Goal: Find specific page/section: Find specific page/section

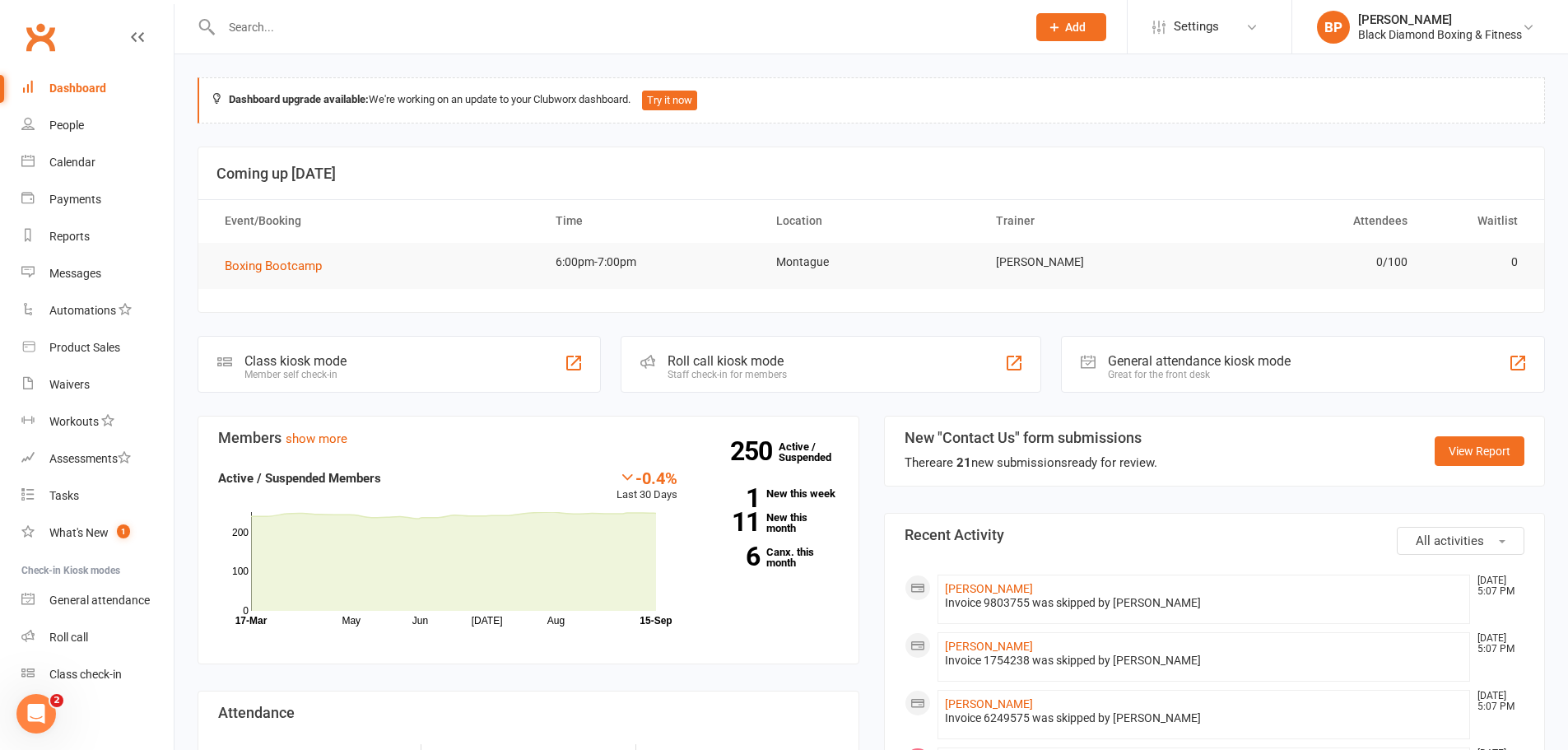
click at [599, 31] on input "text" at bounding box center [615, 27] width 799 height 24
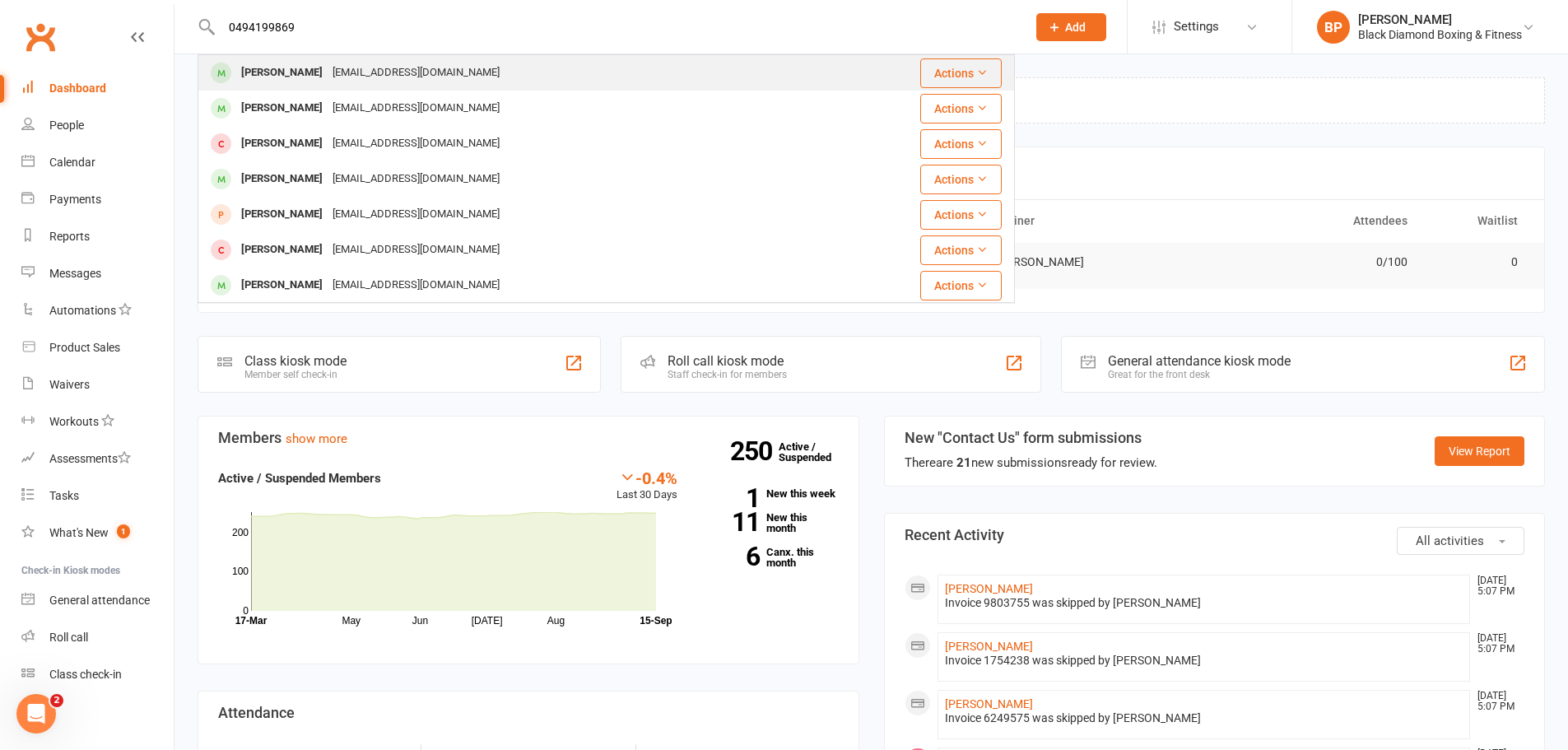
type input "0494199869"
click at [441, 75] on div "[PERSON_NAME] [EMAIL_ADDRESS][DOMAIN_NAME]" at bounding box center [511, 73] width 624 height 33
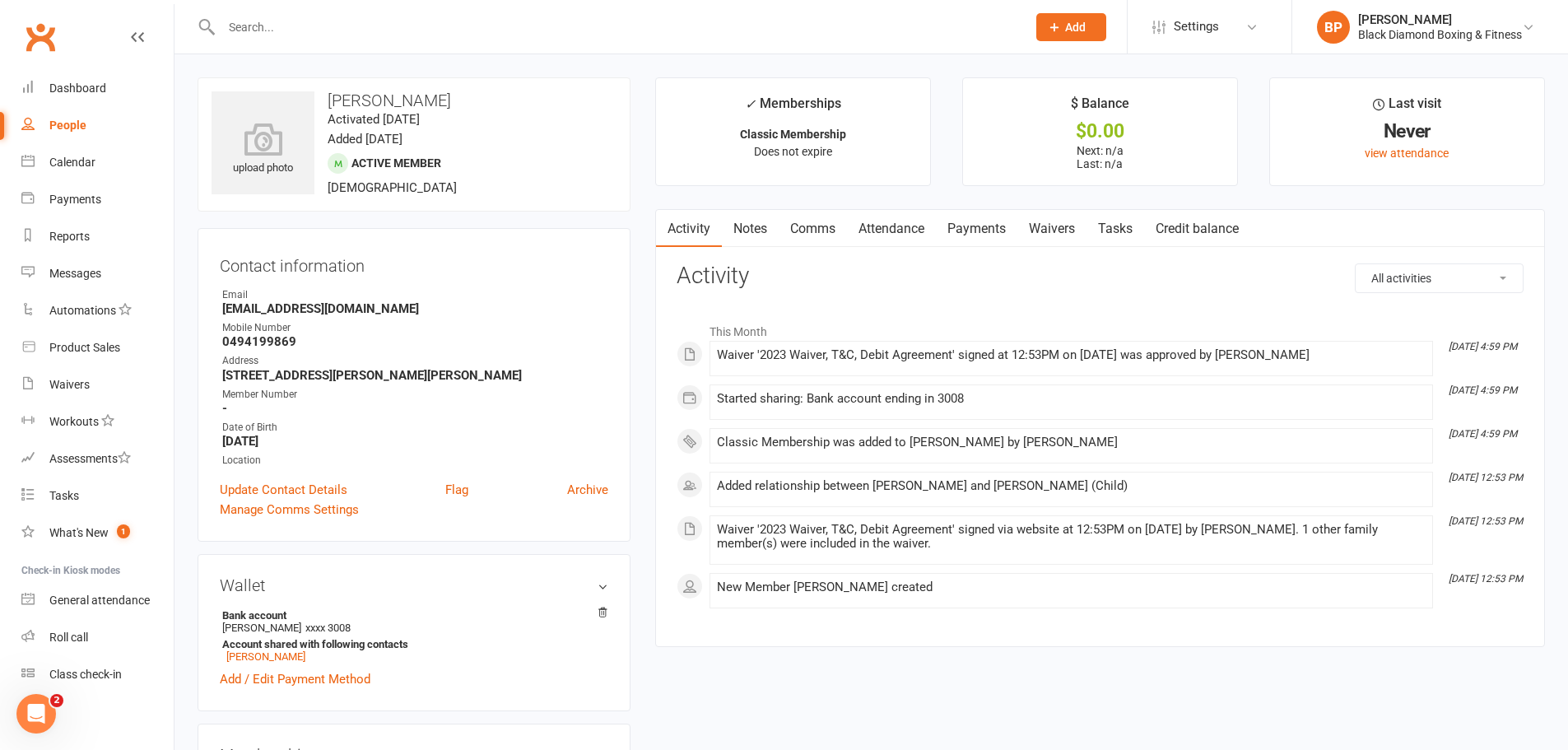
click at [1017, 224] on link "Payments" at bounding box center [976, 228] width 81 height 38
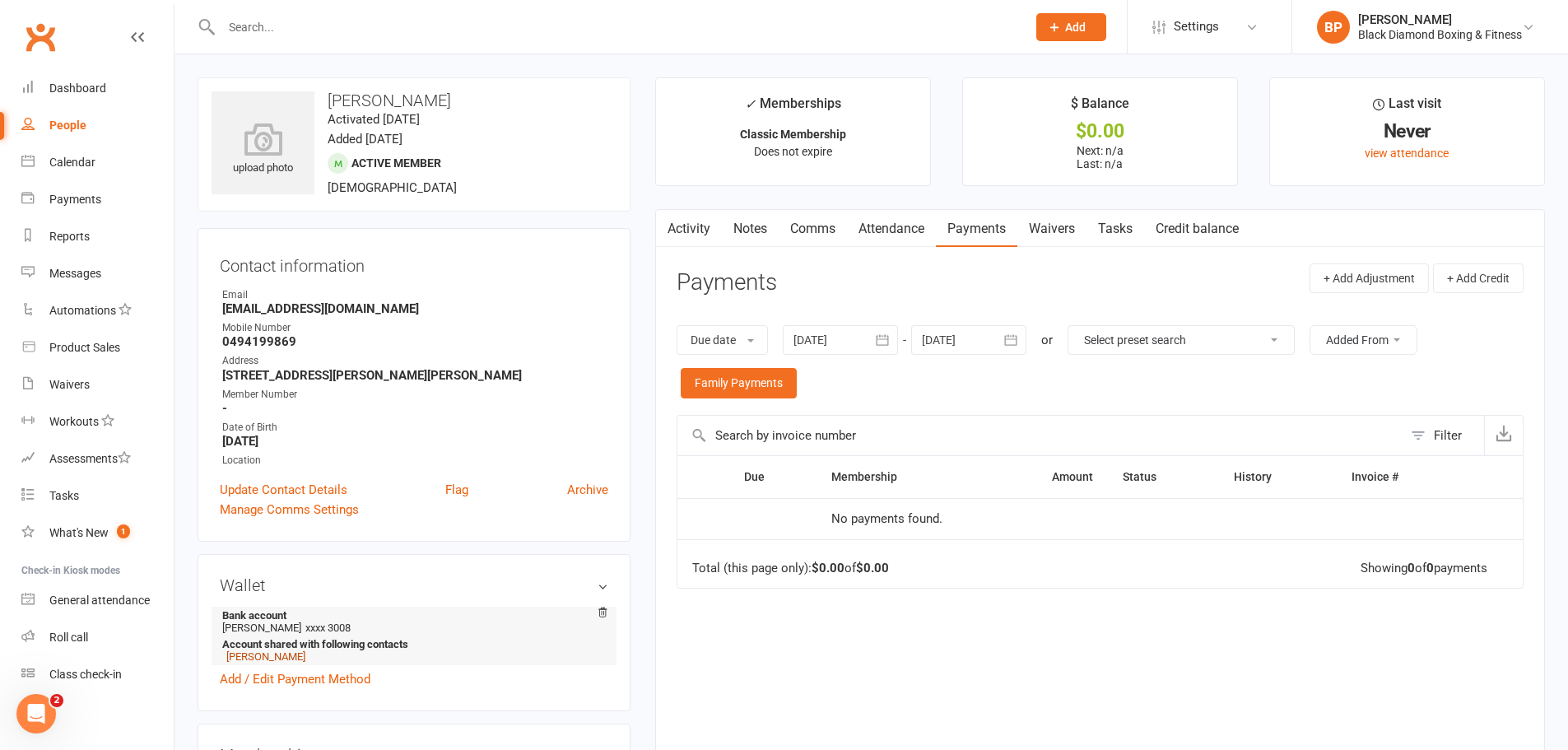
click at [279, 655] on link "[PERSON_NAME]" at bounding box center [266, 657] width 79 height 13
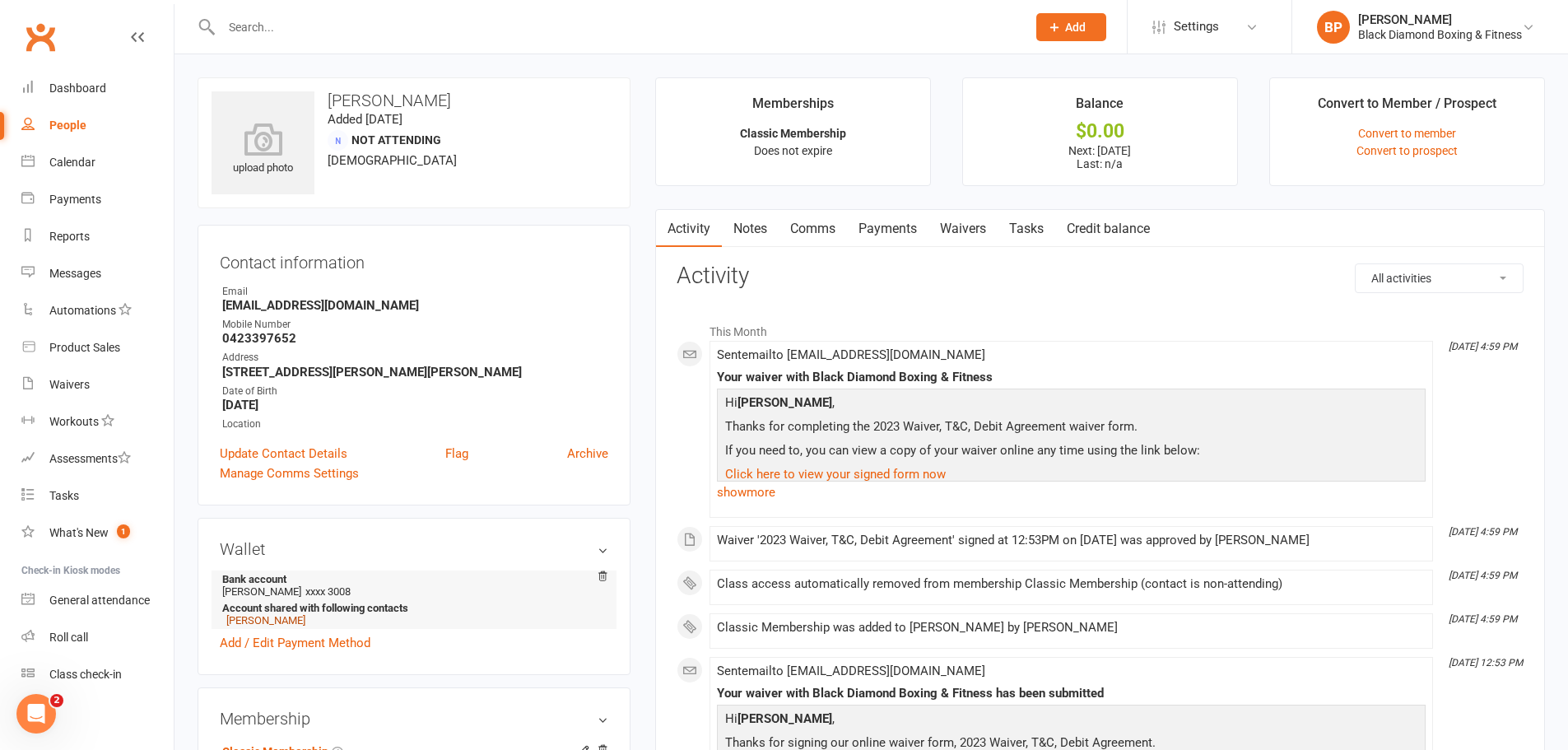
click at [261, 625] on link "[PERSON_NAME]" at bounding box center [266, 621] width 79 height 13
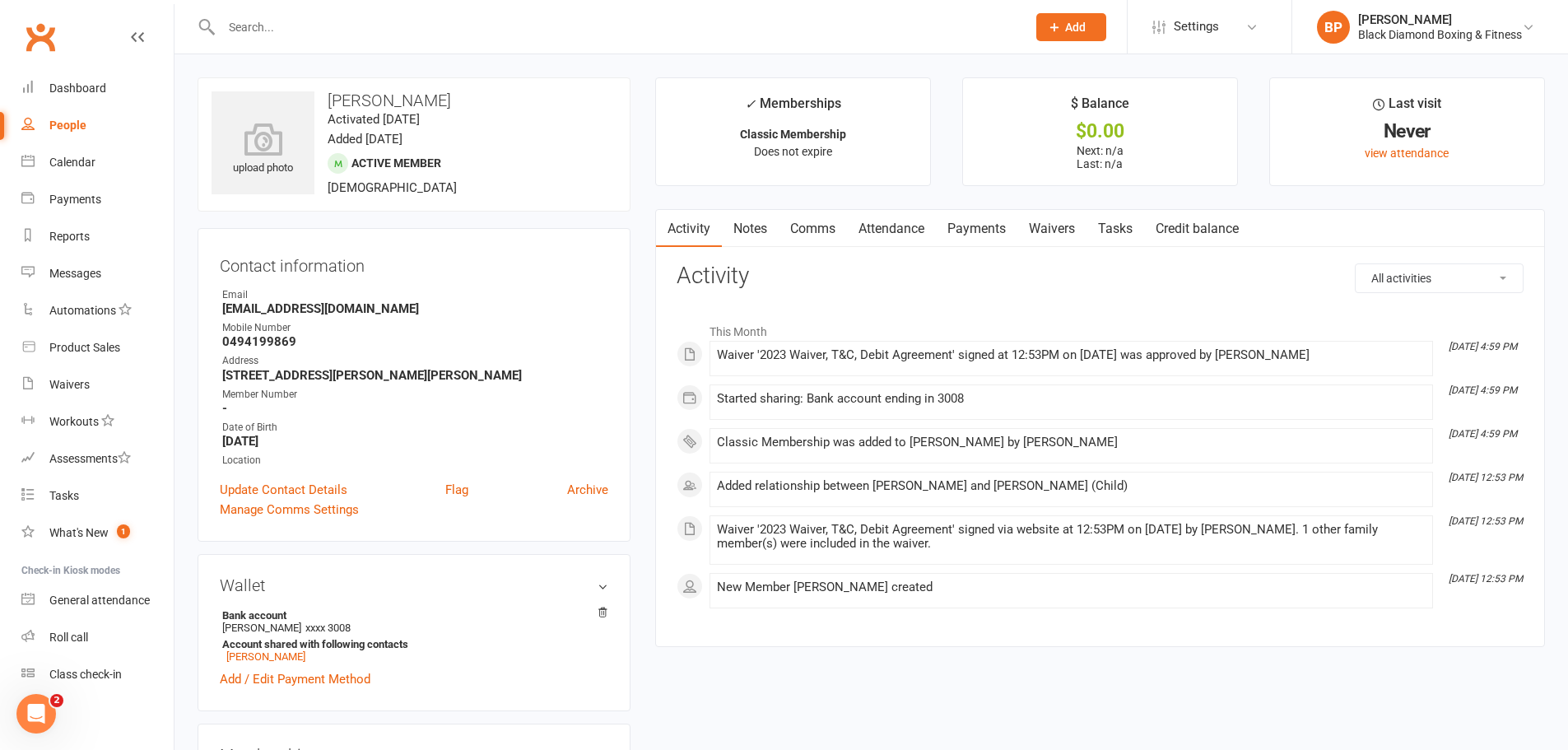
scroll to position [656, 0]
